Goal: Task Accomplishment & Management: Use online tool/utility

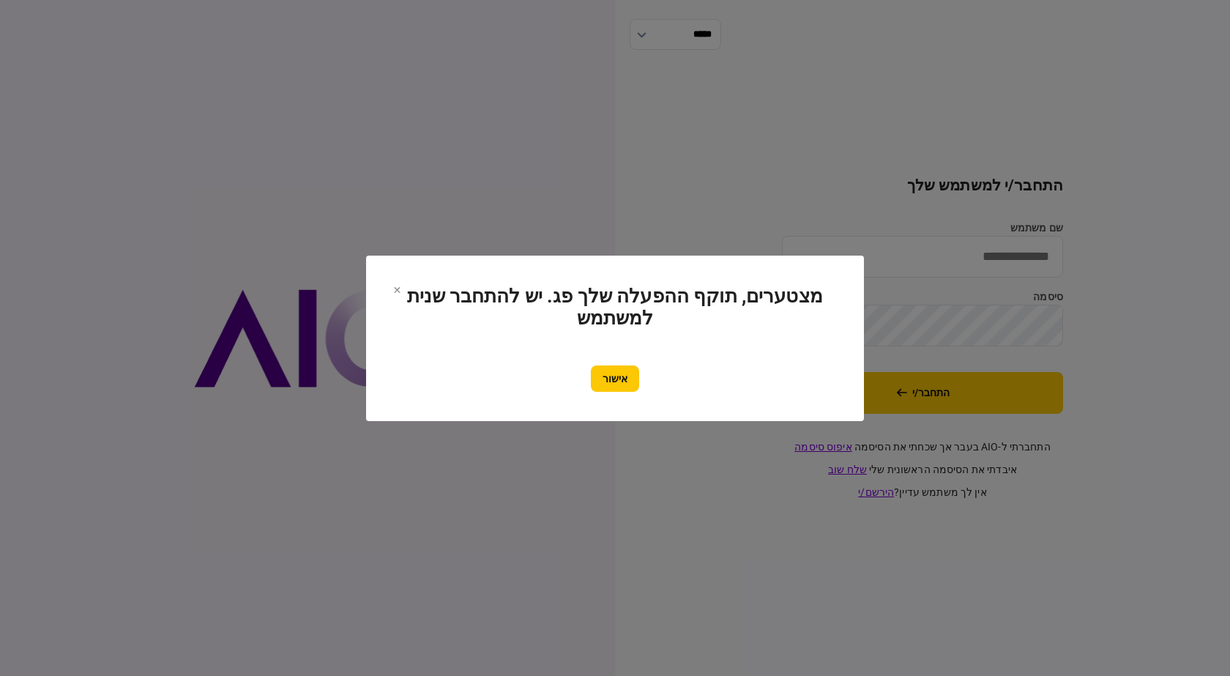
click at [604, 402] on section "מצטערים, תוקף ההפעלה שלך פג. יש להתחבר שנית למשתמש אישור" at bounding box center [615, 339] width 498 height 166
click at [609, 387] on button "אישור" at bounding box center [615, 378] width 48 height 26
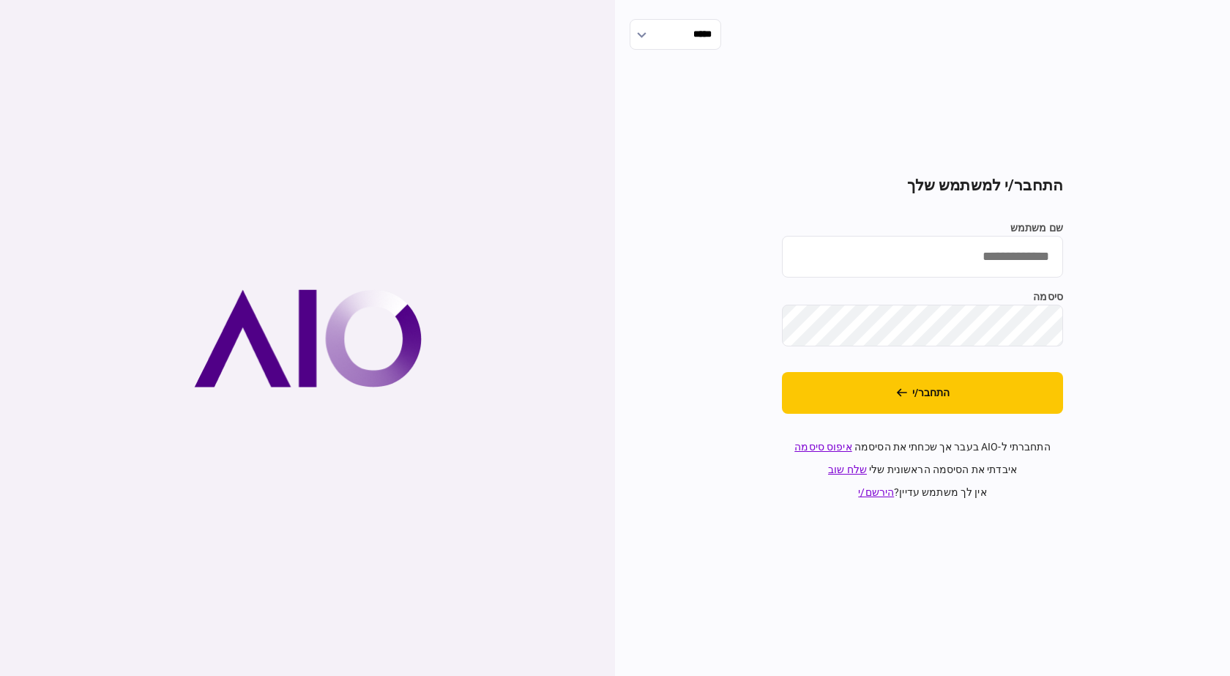
click at [988, 261] on input "שם משתמש" at bounding box center [922, 257] width 281 height 42
type input "**********"
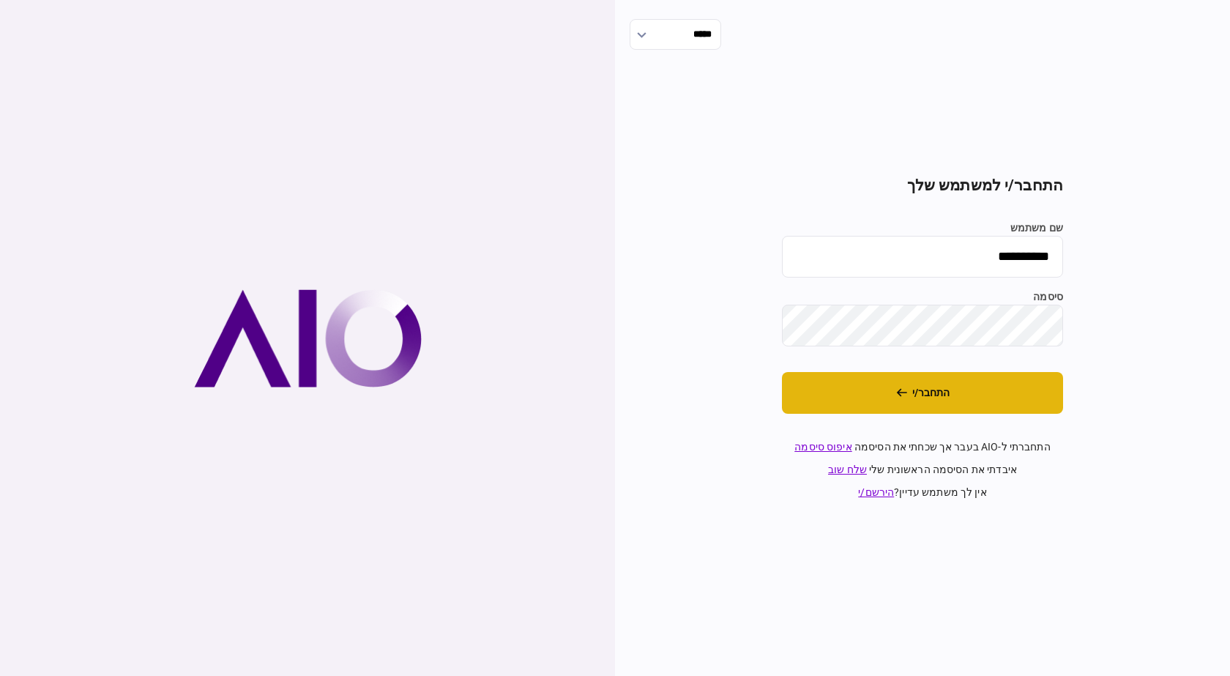
click at [1026, 394] on button "התחבר/י" at bounding box center [922, 393] width 281 height 42
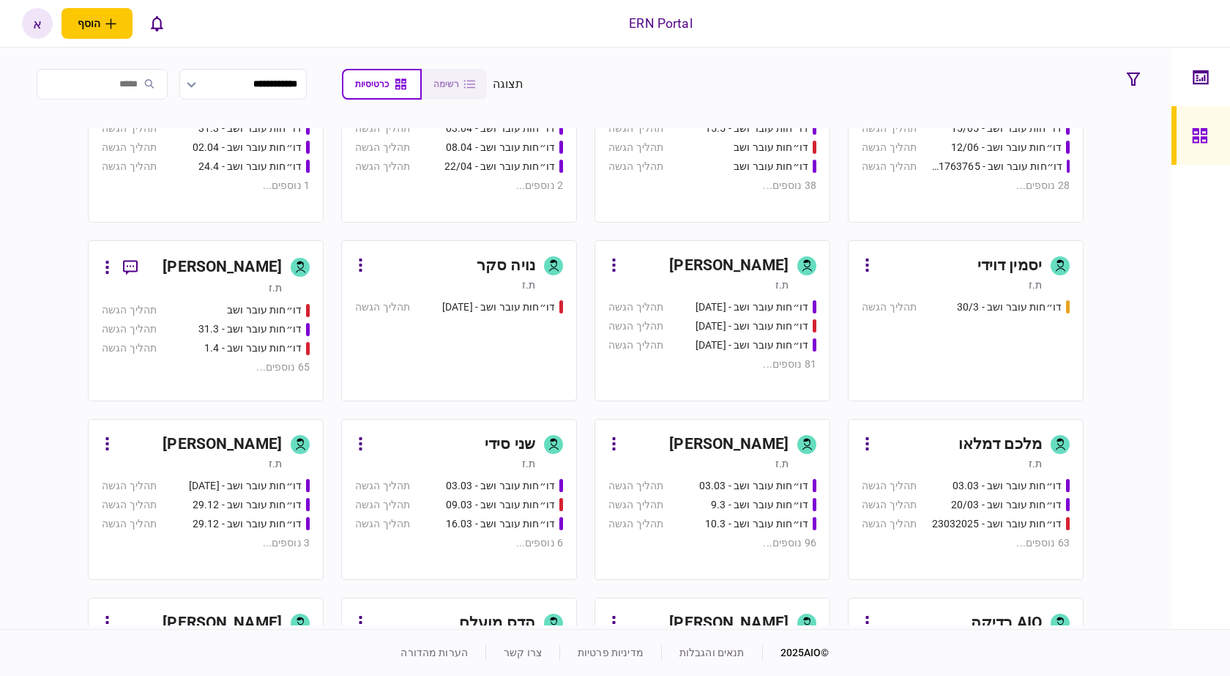
scroll to position [439, 0]
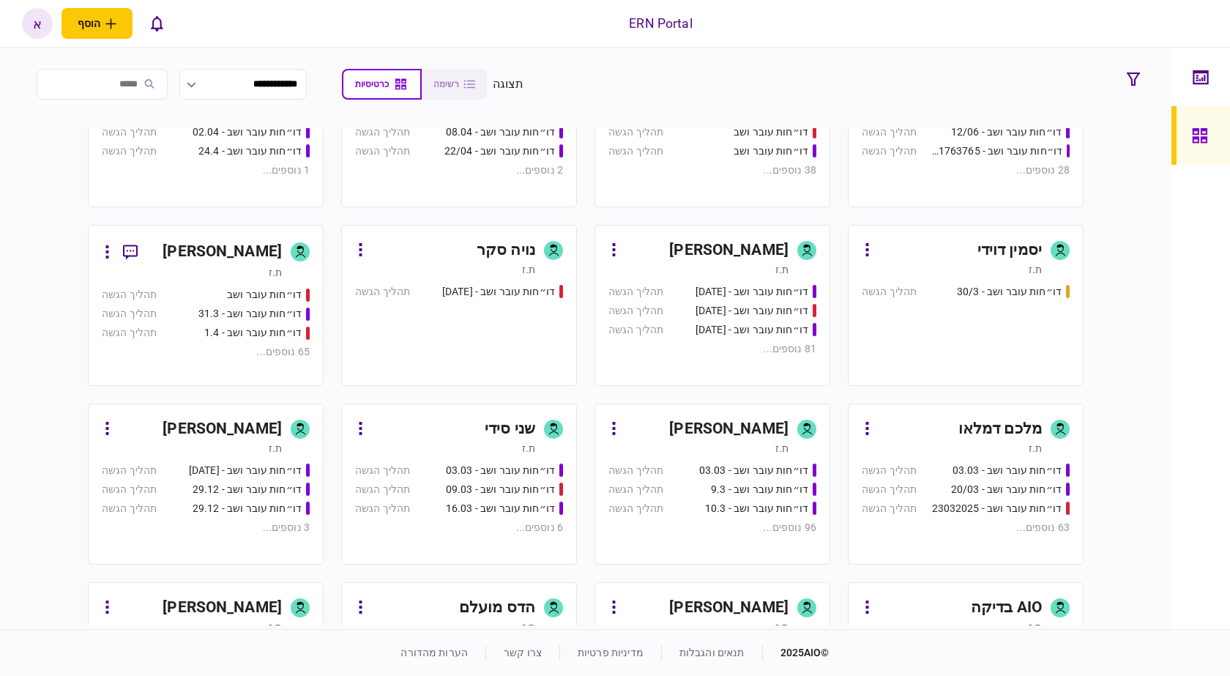
click at [771, 426] on div "[PERSON_NAME]" at bounding box center [728, 428] width 119 height 23
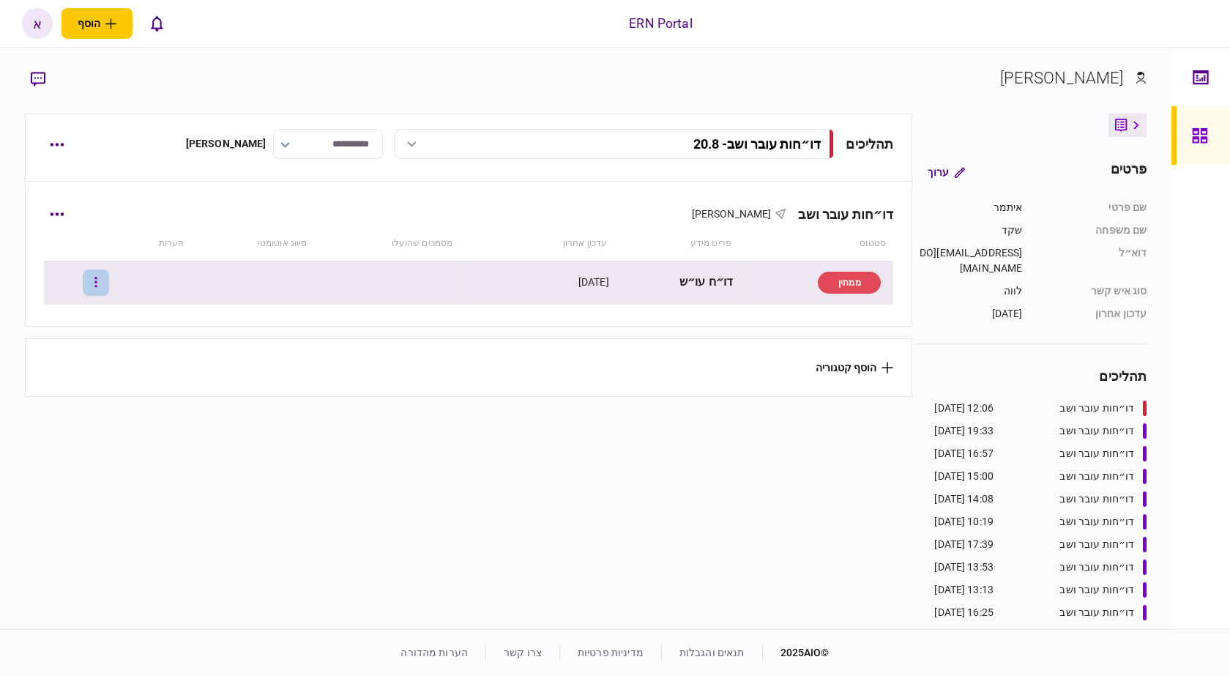
click at [97, 283] on icon "button" at bounding box center [95, 282] width 3 height 14
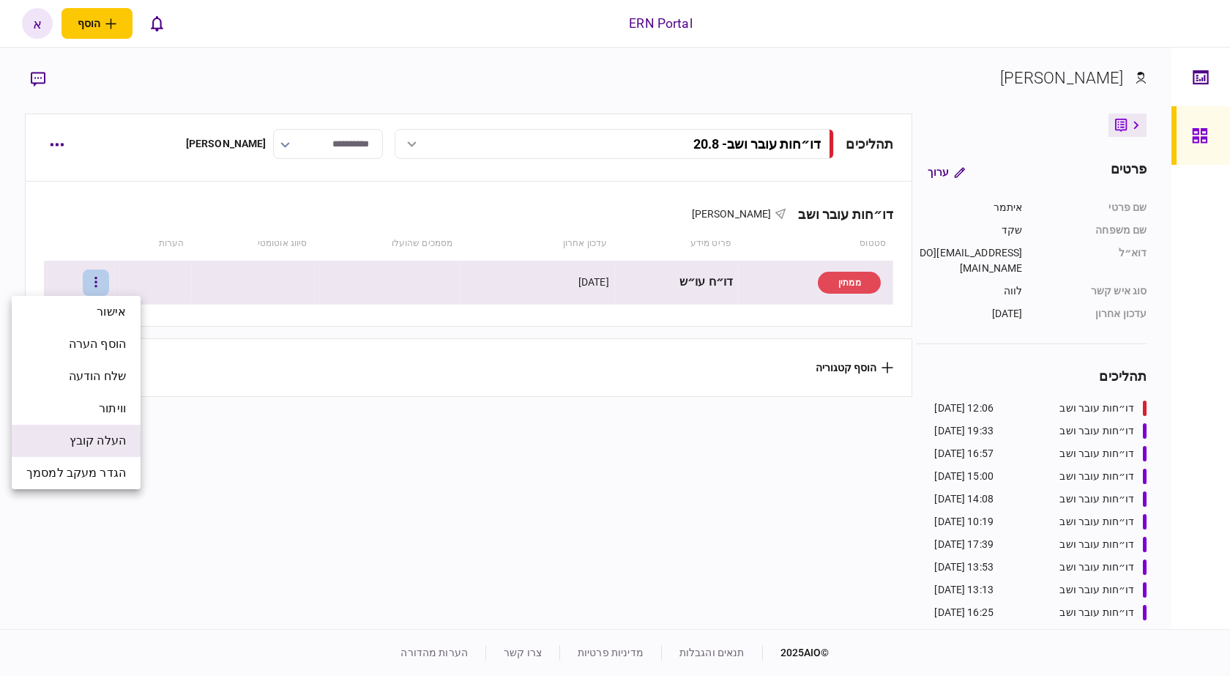
click at [103, 444] on span "העלה קובץ" at bounding box center [98, 441] width 56 height 18
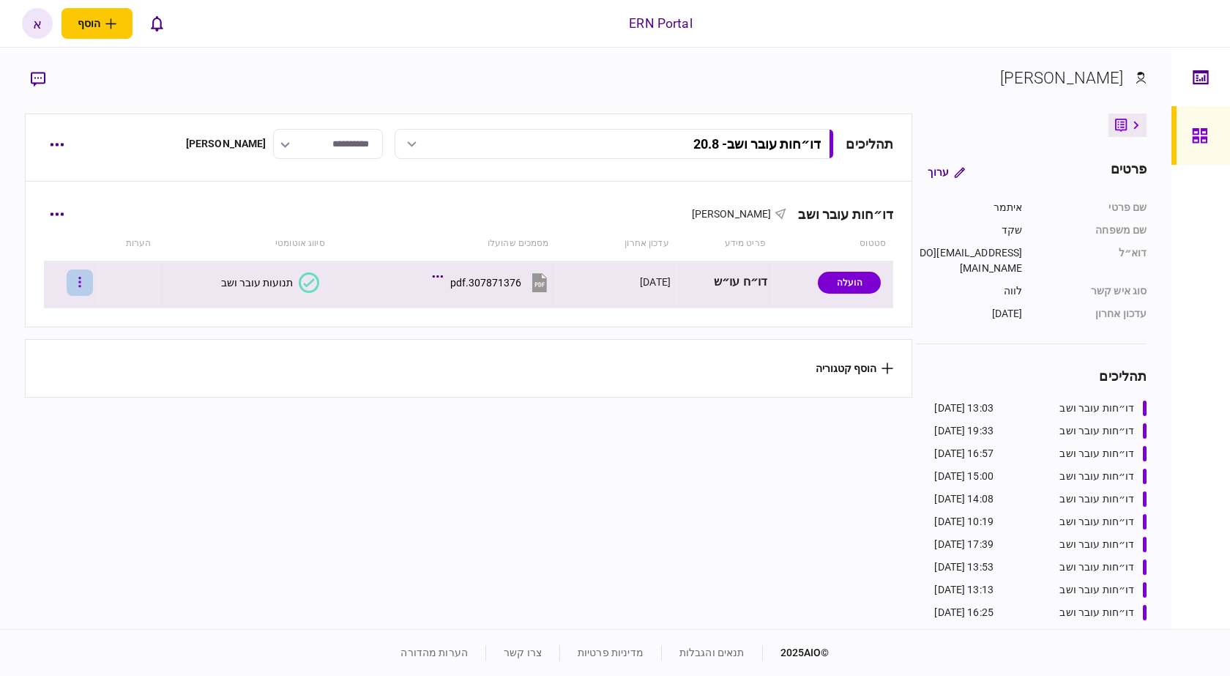
click at [81, 285] on icon "button" at bounding box center [79, 282] width 3 height 14
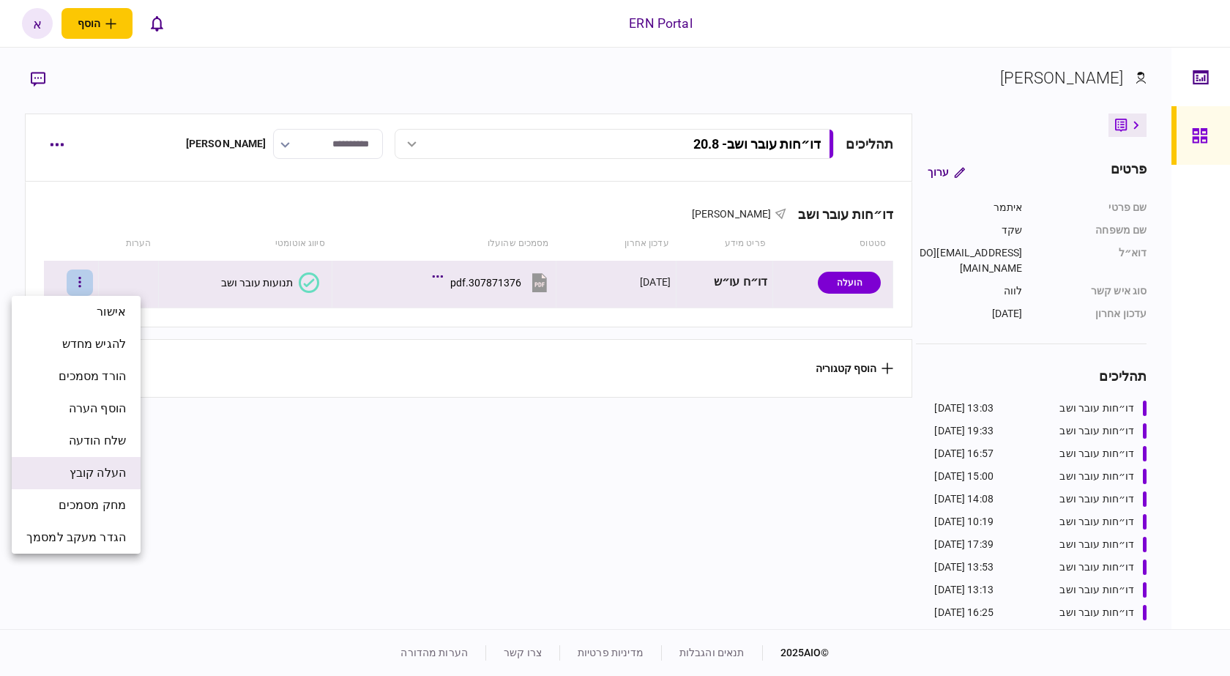
click at [111, 482] on li "העלה קובץ" at bounding box center [76, 473] width 129 height 32
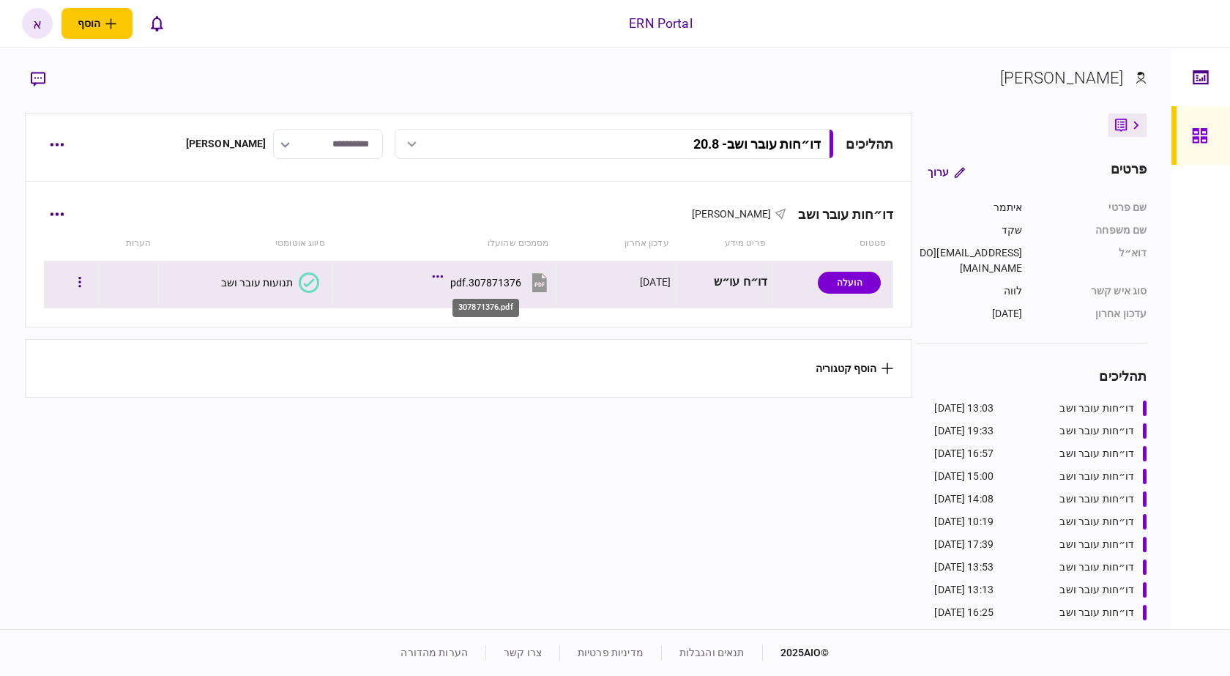
click at [491, 282] on div "307871376.pdf" at bounding box center [485, 283] width 71 height 12
click at [295, 281] on button "תנועות עובר ושב" at bounding box center [270, 282] width 98 height 21
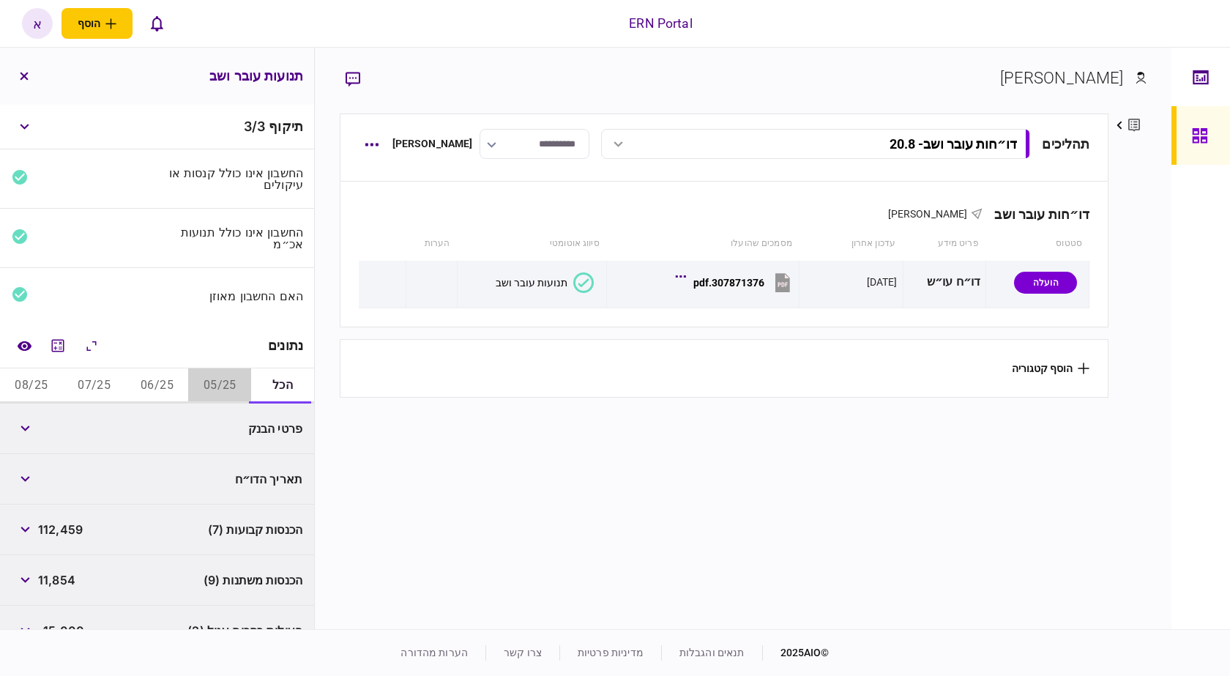
click at [204, 385] on button "05/25" at bounding box center [219, 385] width 63 height 35
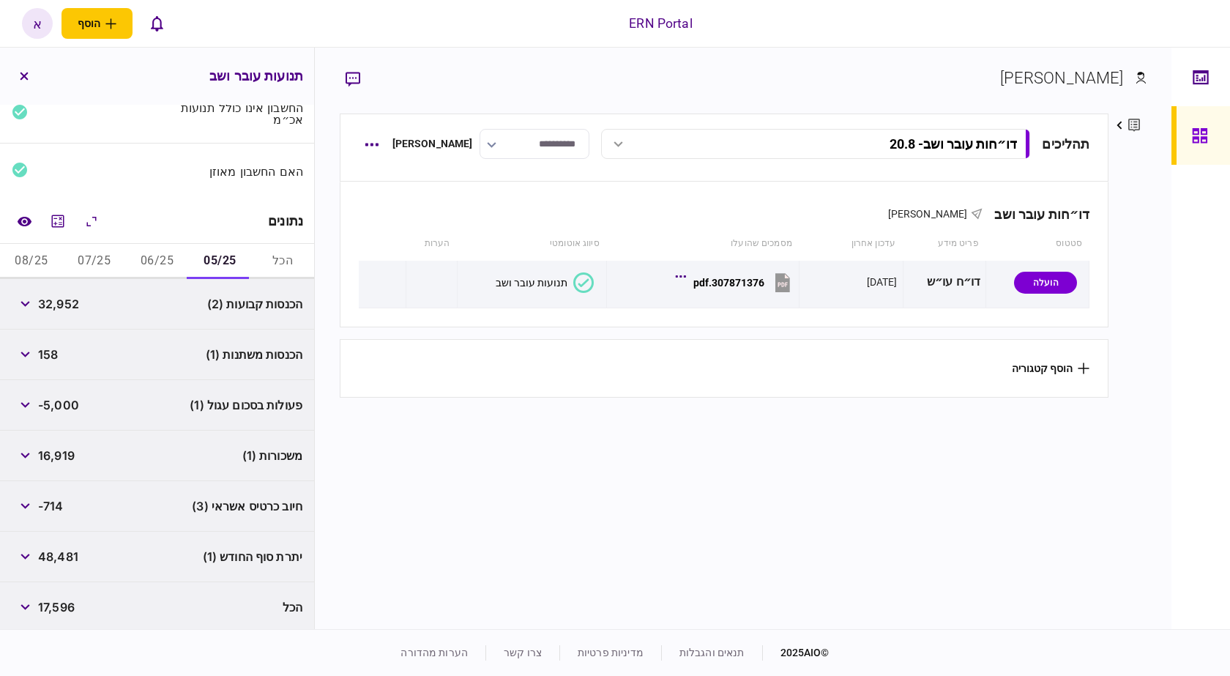
scroll to position [128, 0]
click at [66, 305] on span "32,952" at bounding box center [58, 301] width 41 height 18
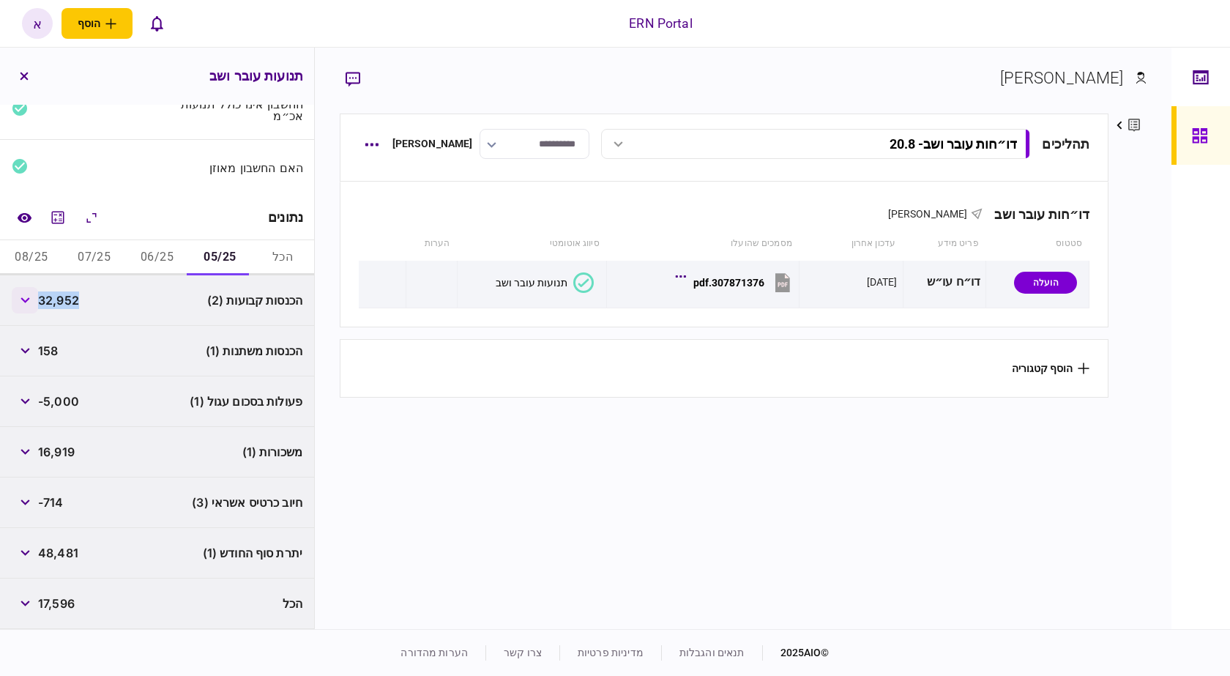
click at [18, 300] on button "button" at bounding box center [25, 300] width 26 height 26
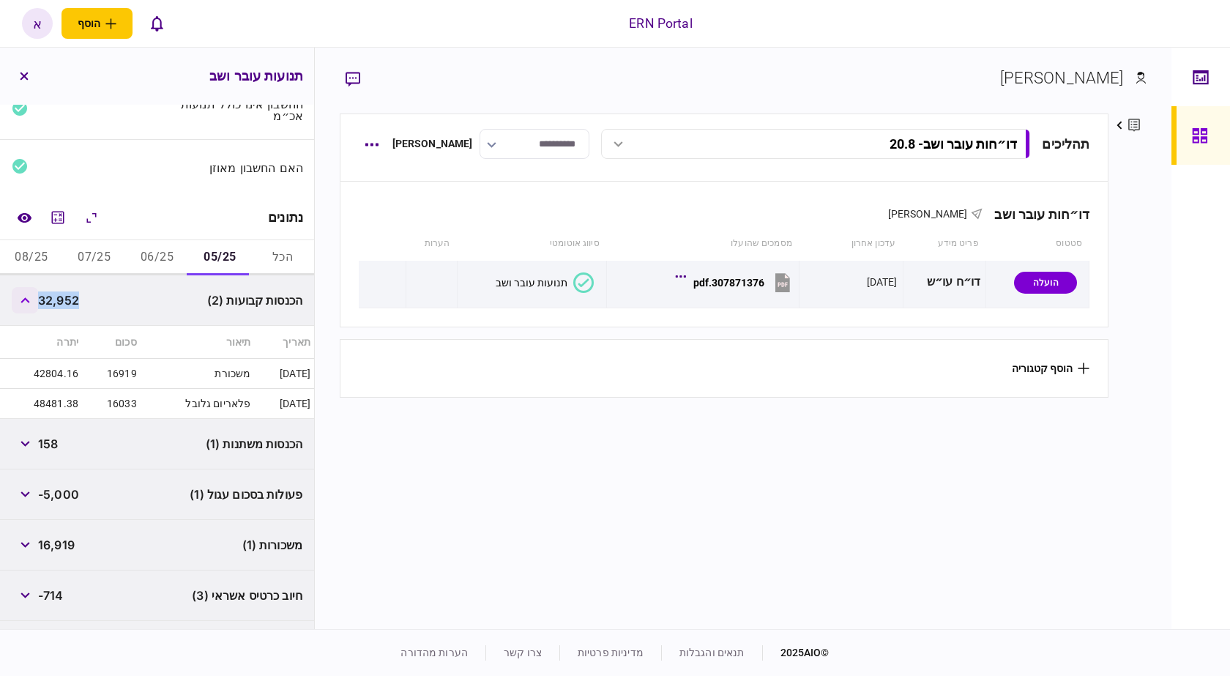
click at [18, 300] on button "button" at bounding box center [25, 300] width 26 height 26
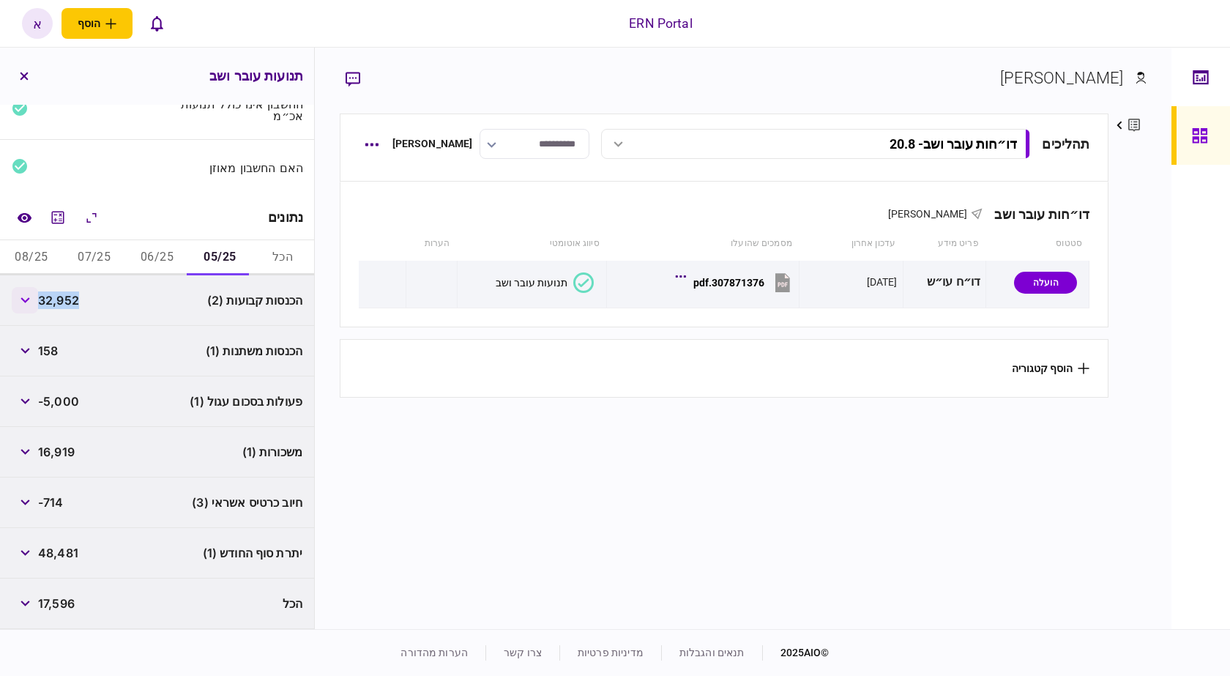
click at [18, 300] on button "button" at bounding box center [25, 300] width 26 height 26
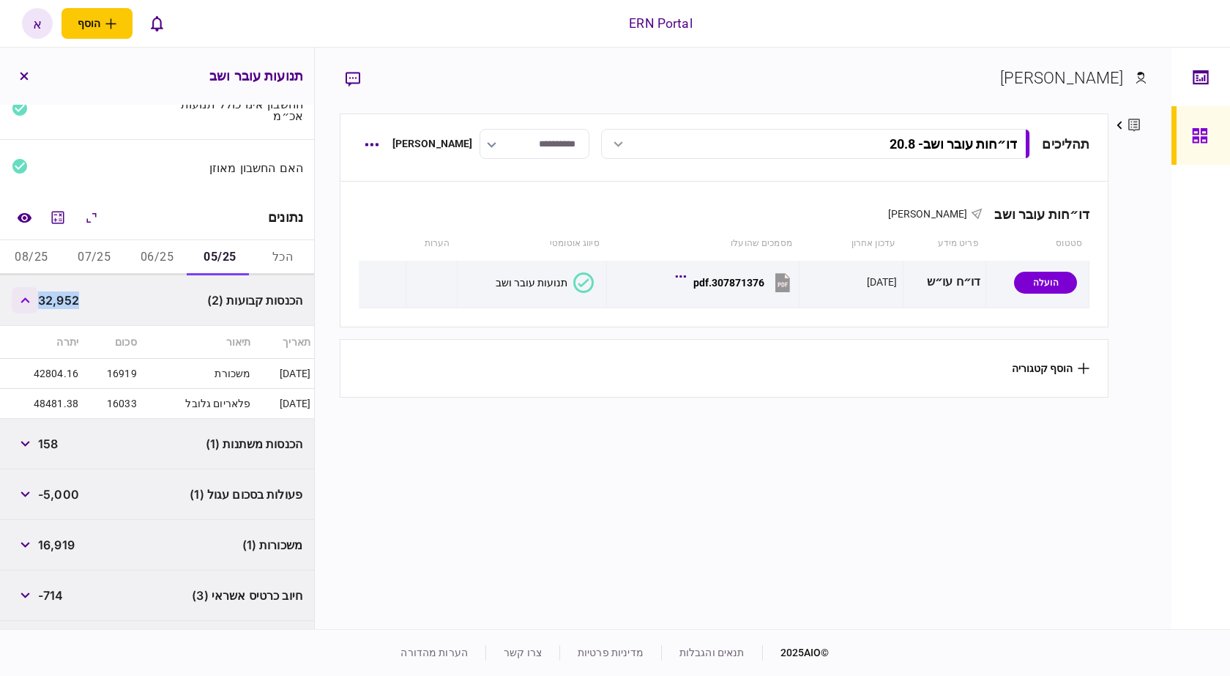
click at [22, 300] on button "button" at bounding box center [25, 300] width 26 height 26
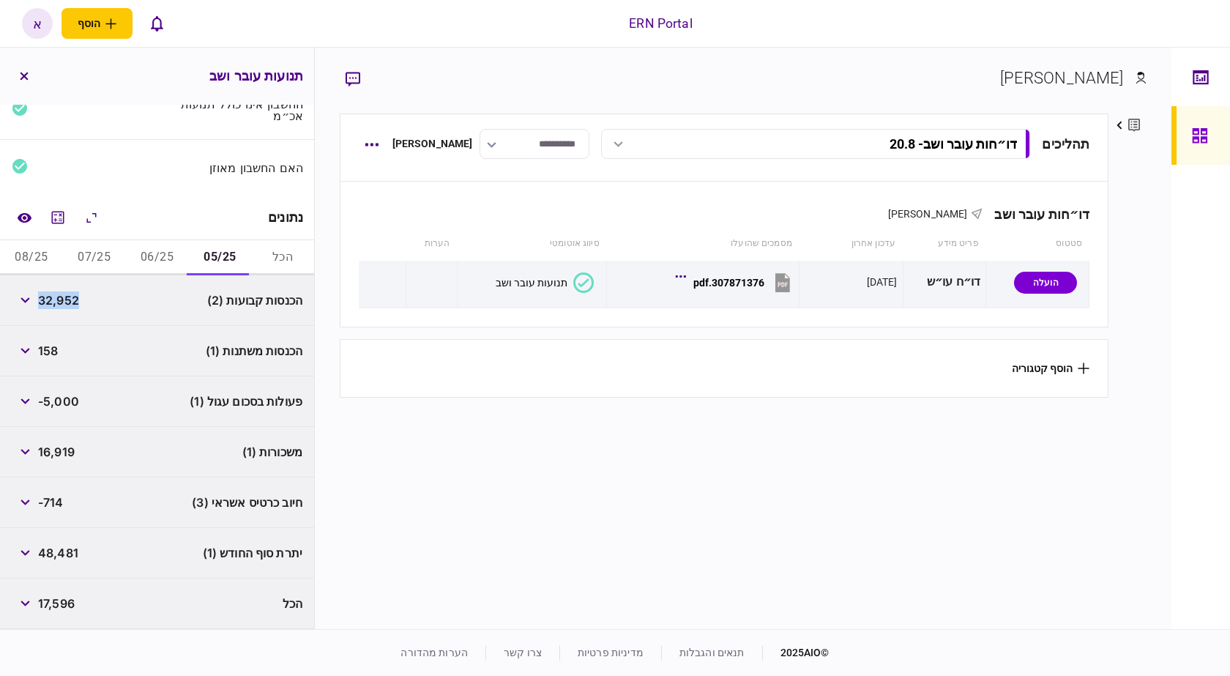
click at [66, 297] on span "32,952" at bounding box center [58, 301] width 41 height 18
click at [68, 297] on span "32,952" at bounding box center [58, 301] width 41 height 18
copy span "32,952"
click at [51, 355] on span "158" at bounding box center [48, 351] width 20 height 18
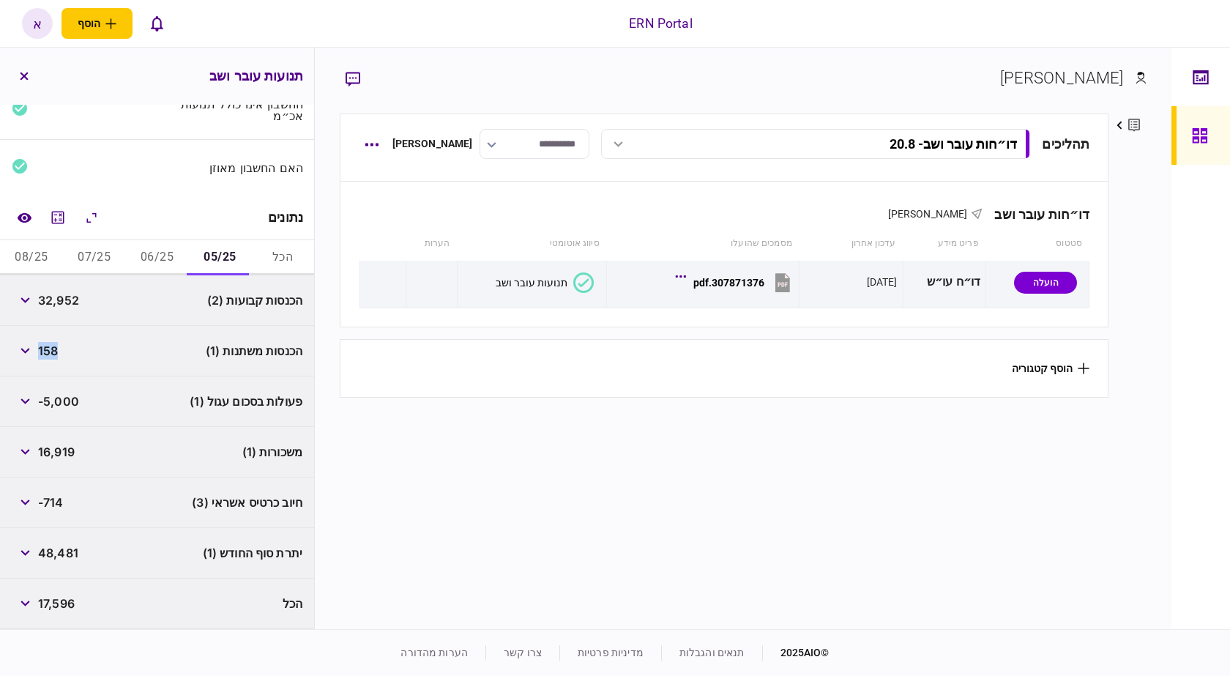
copy span "158"
click at [55, 552] on span "48,481" at bounding box center [58, 553] width 40 height 18
copy span "48,481"
click at [171, 260] on button "06/25" at bounding box center [157, 257] width 63 height 35
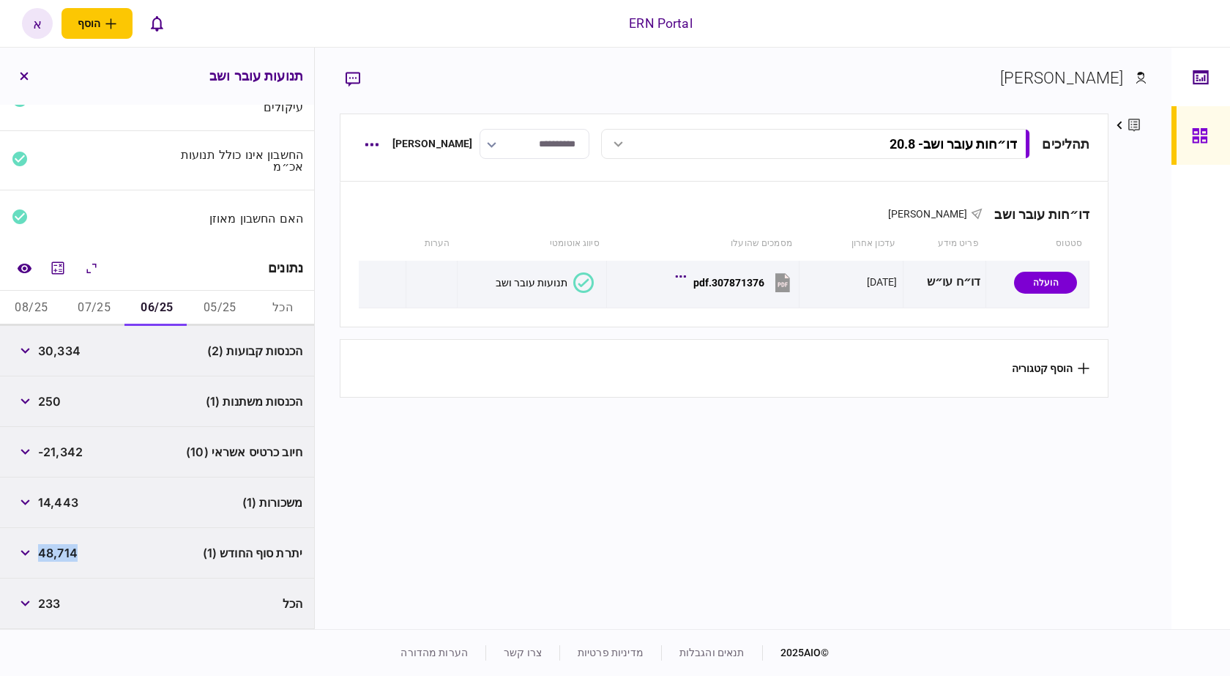
scroll to position [78, 0]
click at [64, 366] on div "הכנסות קבועות (2) 30,334" at bounding box center [157, 351] width 314 height 51
copy span "30,334"
click at [48, 403] on span "250" at bounding box center [49, 402] width 23 height 18
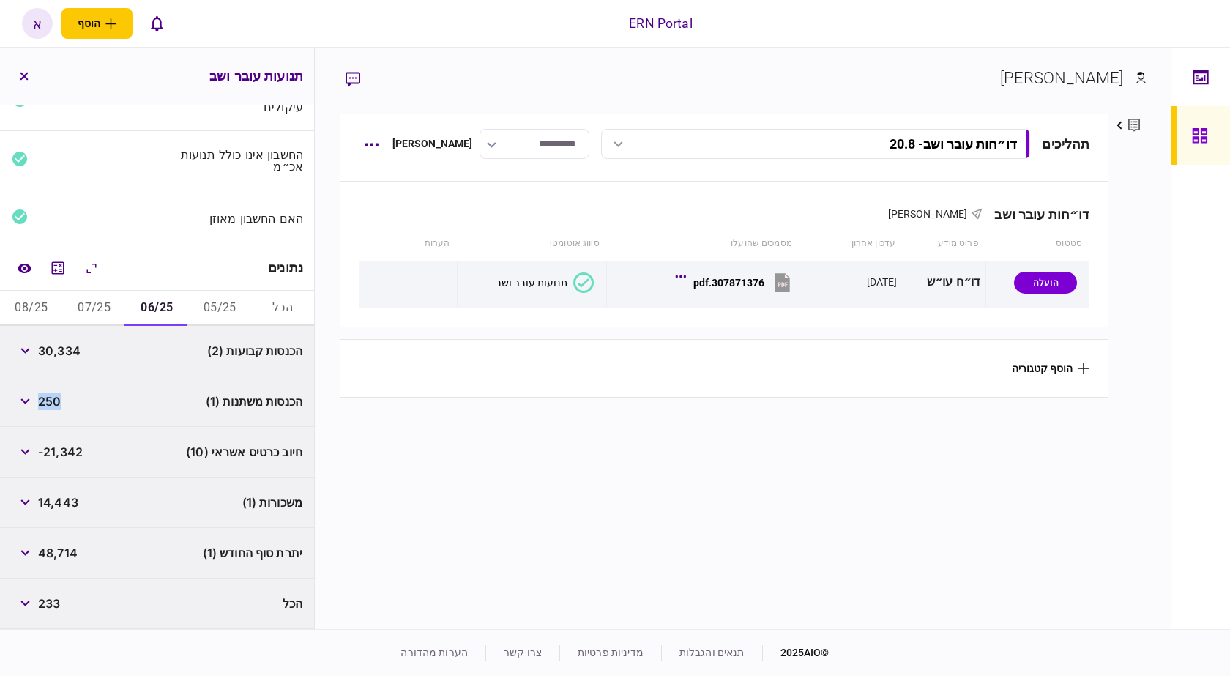
click at [48, 403] on span "250" at bounding box center [49, 402] width 23 height 18
copy span "250"
click at [70, 547] on span "48,714" at bounding box center [58, 553] width 40 height 18
copy span "48,714"
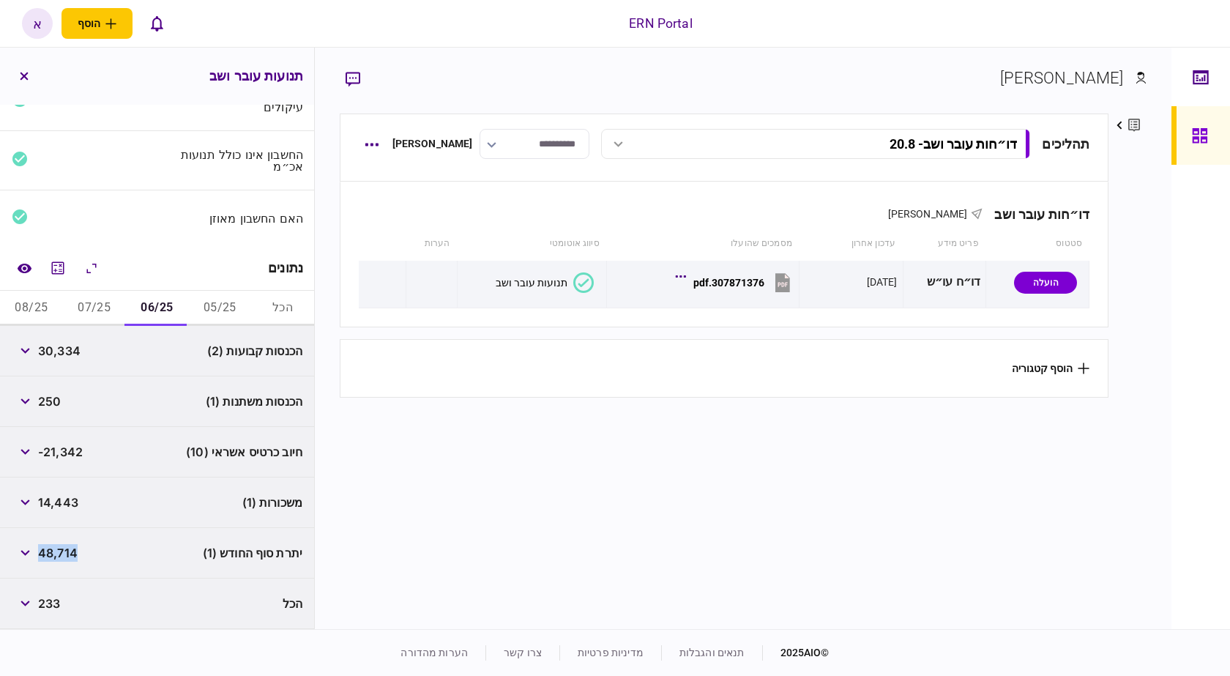
click at [112, 320] on button "07/25" at bounding box center [94, 308] width 63 height 35
click at [49, 348] on span "33,984" at bounding box center [59, 351] width 42 height 18
copy span "33,984"
click at [57, 489] on div "משכורות (1) 16,687" at bounding box center [157, 503] width 314 height 51
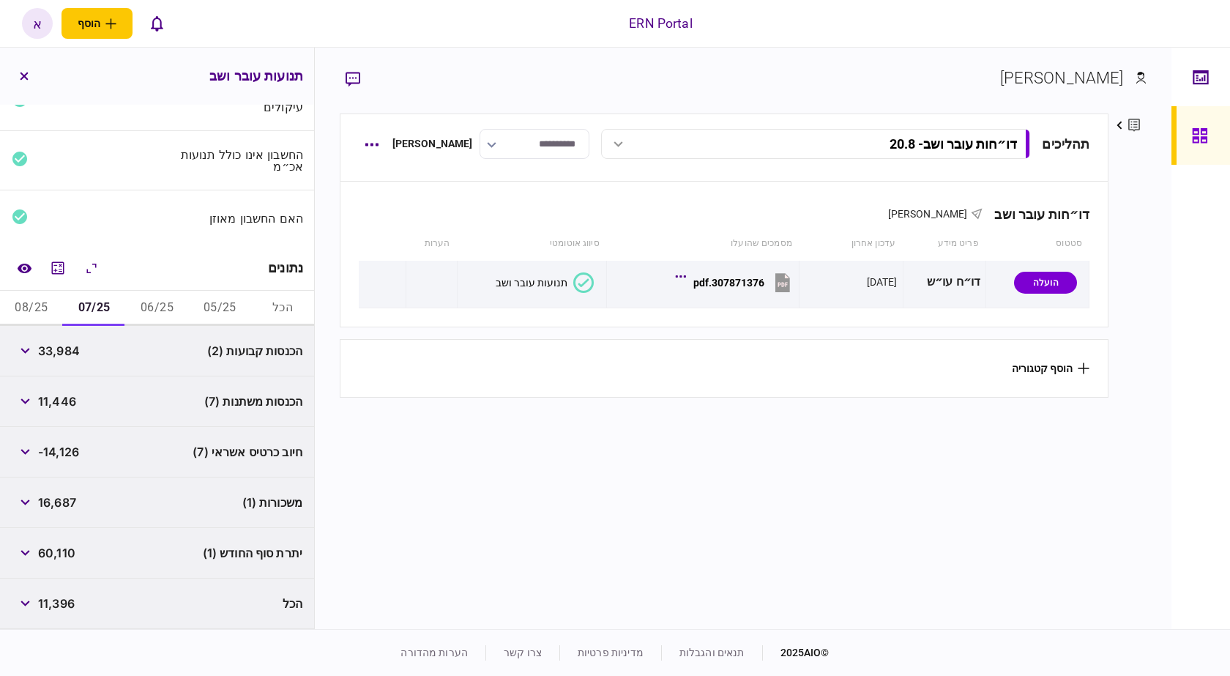
click at [57, 489] on div "משכורות (1) 16,687" at bounding box center [157, 503] width 314 height 51
click at [58, 560] on span "60,110" at bounding box center [56, 553] width 37 height 18
copy div "60,110"
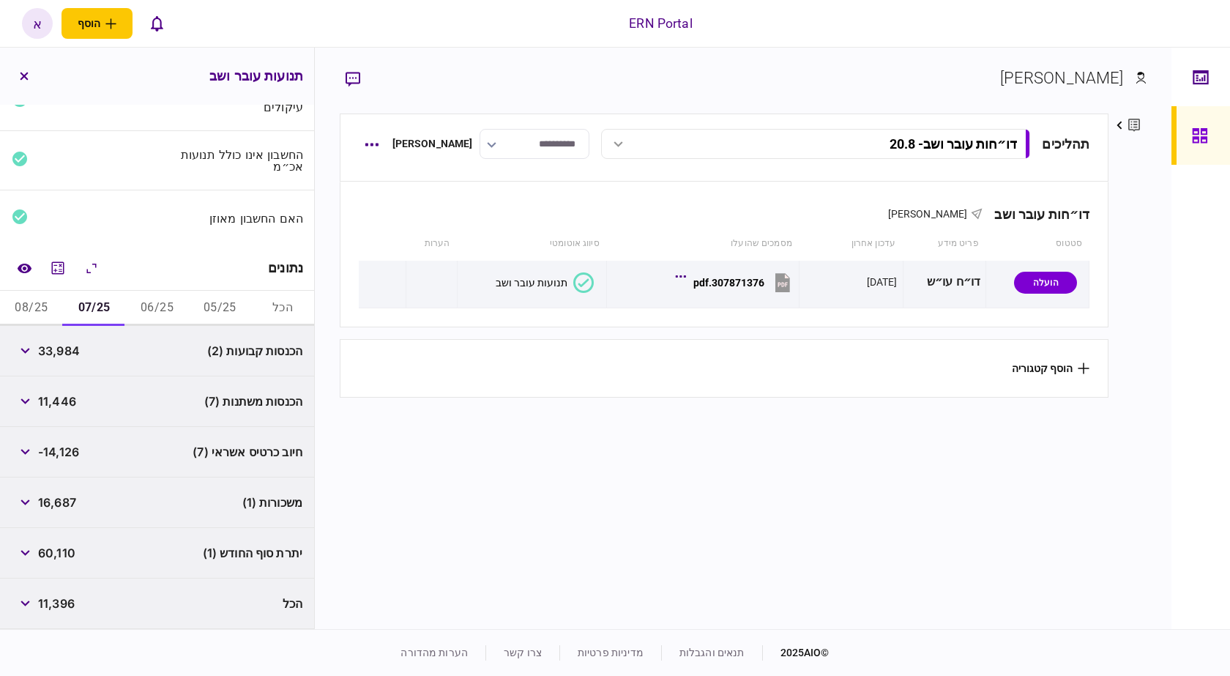
click at [51, 406] on span "11,446" at bounding box center [57, 402] width 38 height 18
click at [83, 532] on div "יתרת סוף החודש (1) 60,110" at bounding box center [157, 553] width 314 height 51
click at [63, 557] on span "60,110" at bounding box center [56, 553] width 37 height 18
click at [56, 408] on span "11,446" at bounding box center [57, 402] width 38 height 18
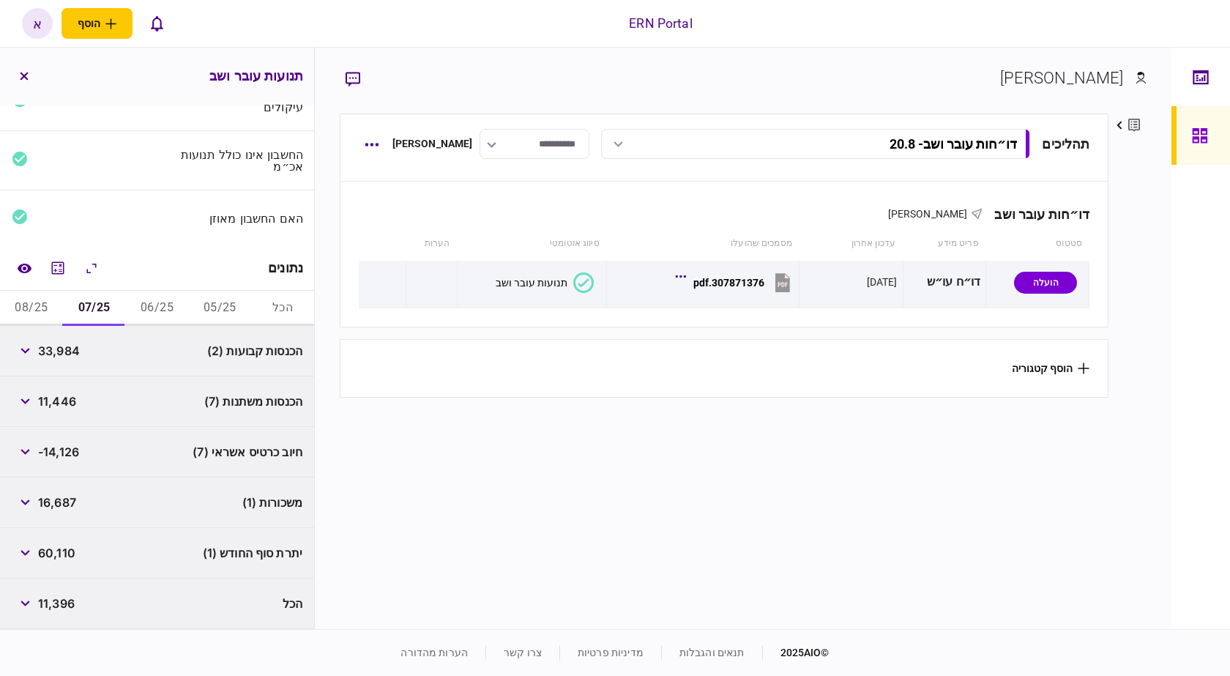
click at [56, 408] on span "11,446" at bounding box center [57, 402] width 38 height 18
copy span "11,446"
click at [42, 317] on button "08/25" at bounding box center [31, 308] width 63 height 35
click at [68, 355] on span "15,189" at bounding box center [56, 351] width 36 height 18
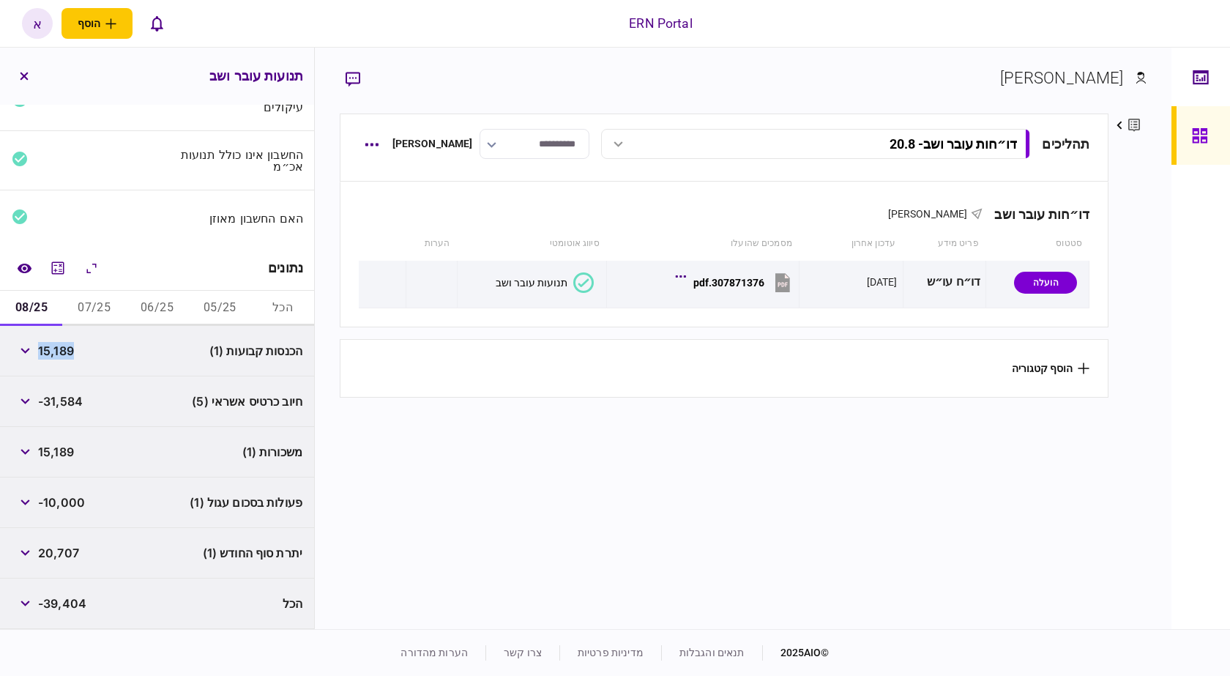
copy span "15,189"
click at [63, 557] on span "20,707" at bounding box center [58, 553] width 41 height 18
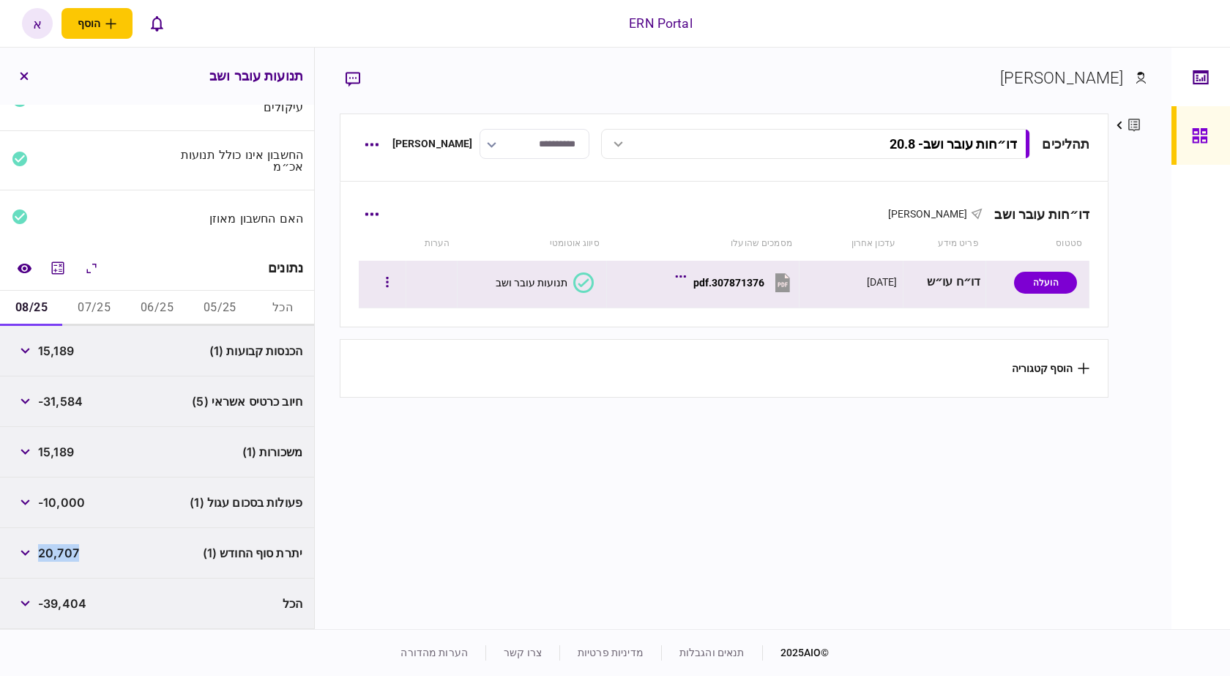
click at [768, 293] on button "307871376.pdf" at bounding box center [736, 282] width 115 height 33
